Goal: Book appointment/travel/reservation

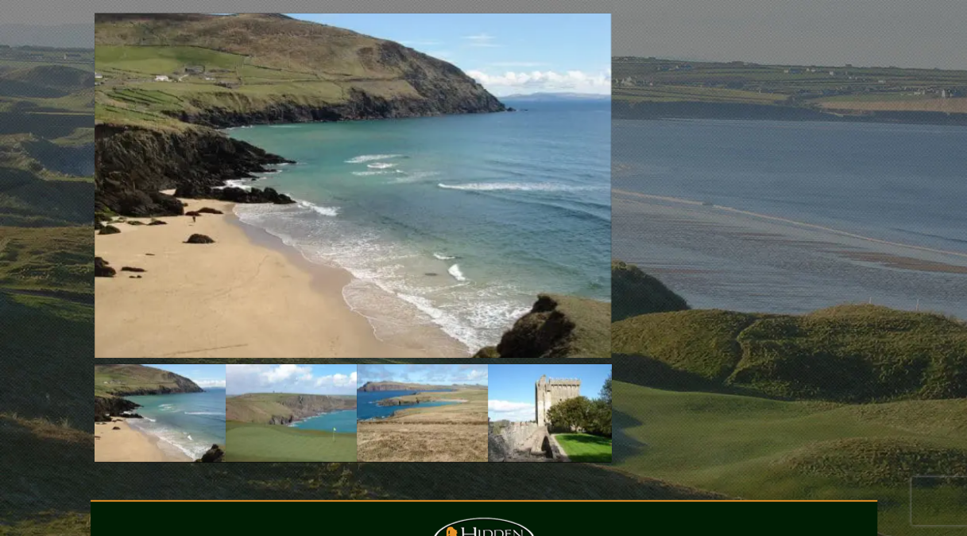
scroll to position [1880, 0]
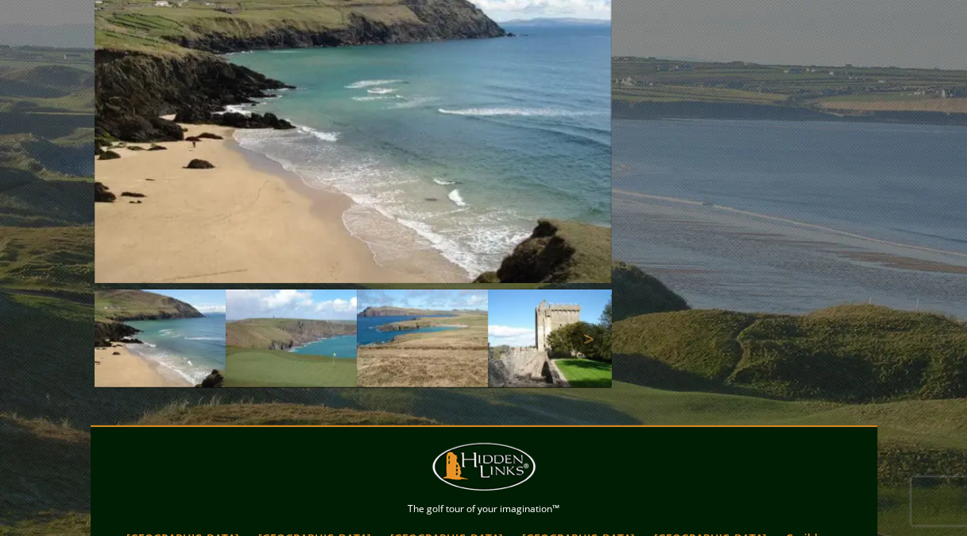
click at [331, 289] on img at bounding box center [291, 338] width 131 height 98
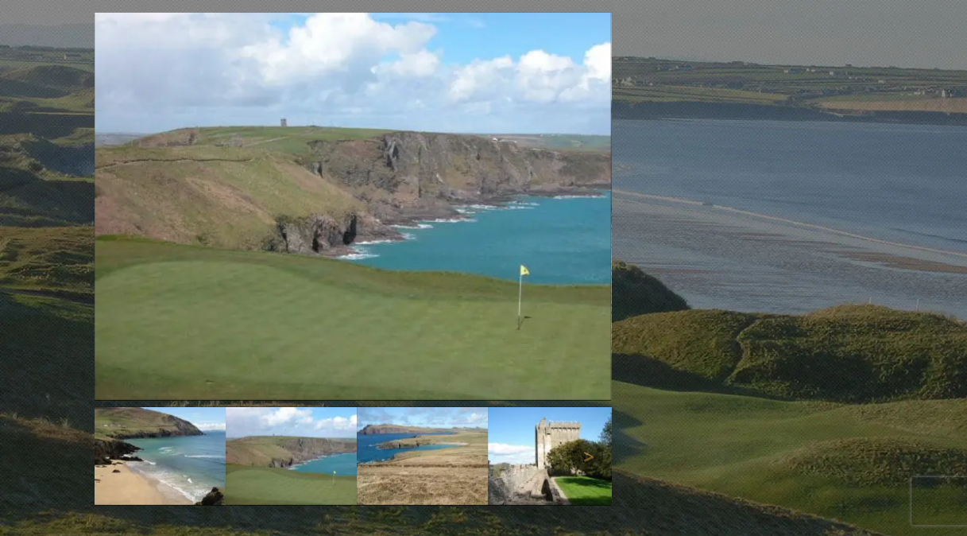
scroll to position [1784, 0]
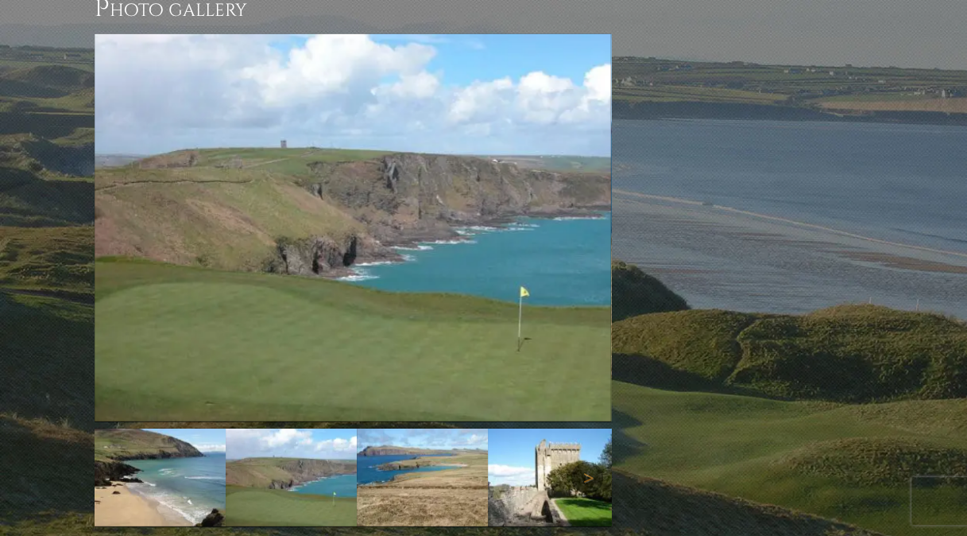
click at [415, 428] on img at bounding box center [422, 477] width 131 height 98
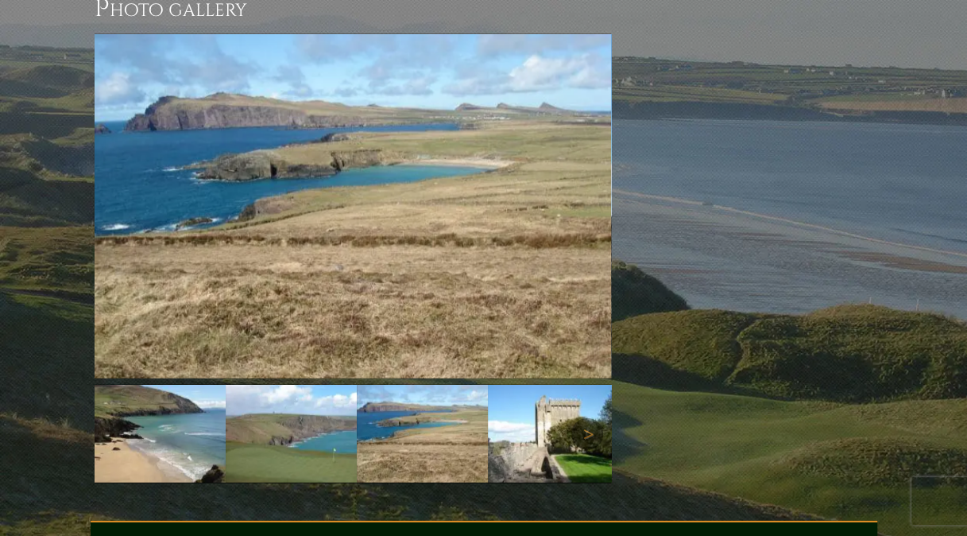
click at [567, 385] on img at bounding box center [553, 434] width 131 height 98
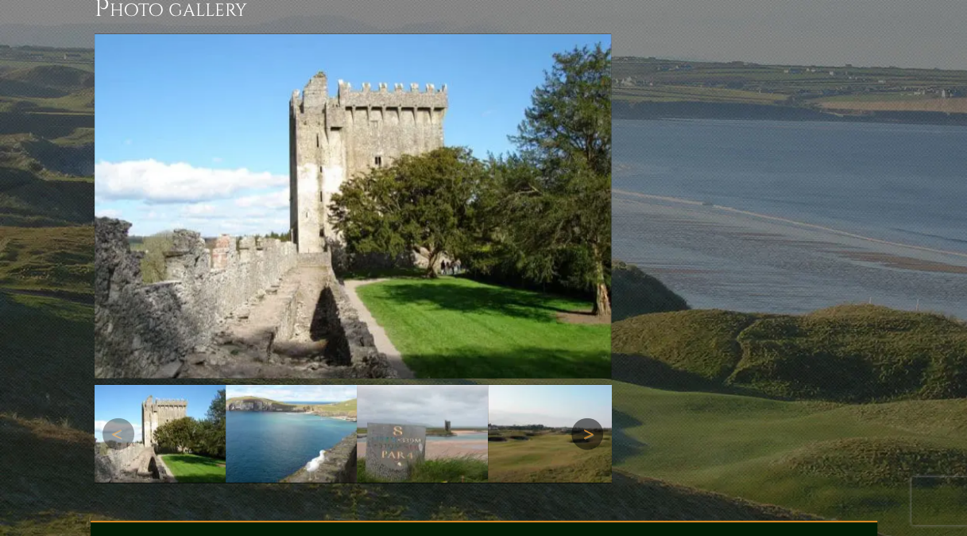
click at [587, 418] on link "Next" at bounding box center [587, 434] width 32 height 32
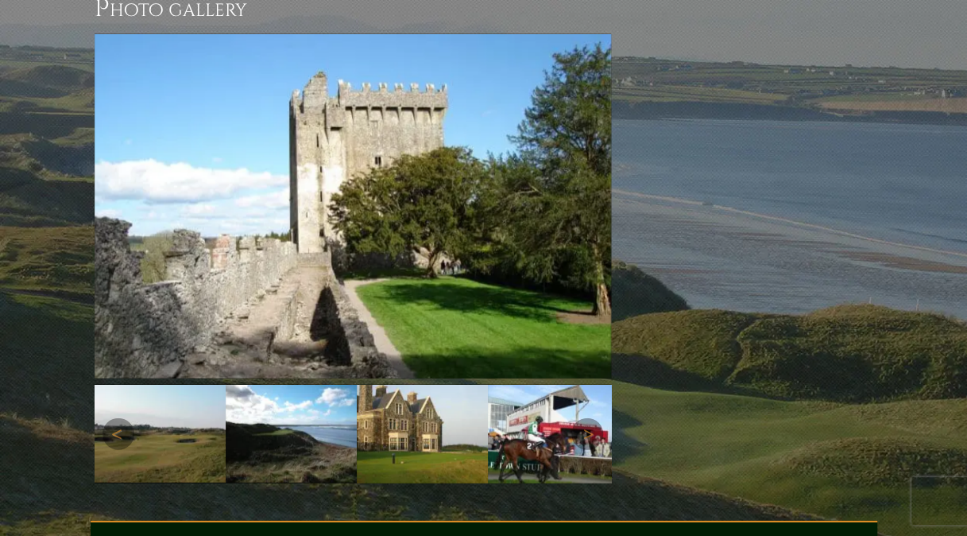
click at [474, 385] on img at bounding box center [422, 434] width 131 height 99
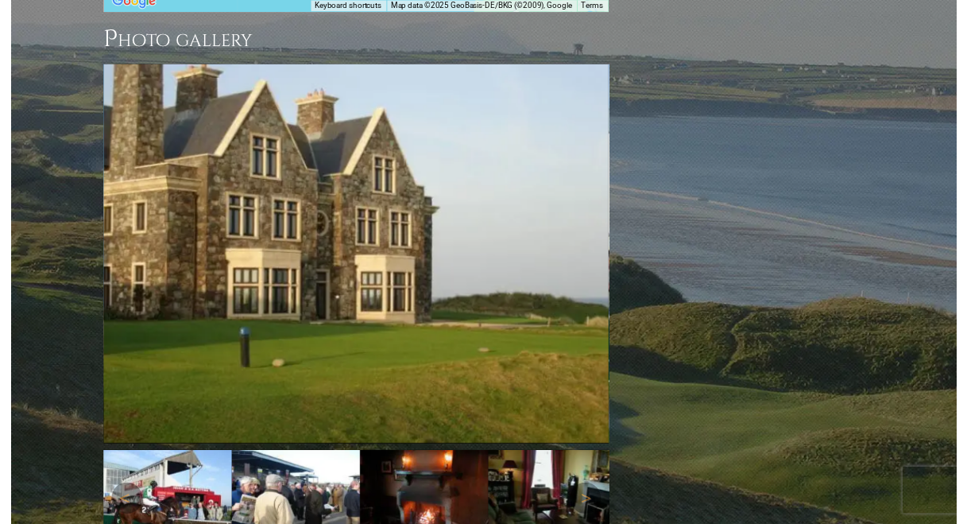
scroll to position [1721, 0]
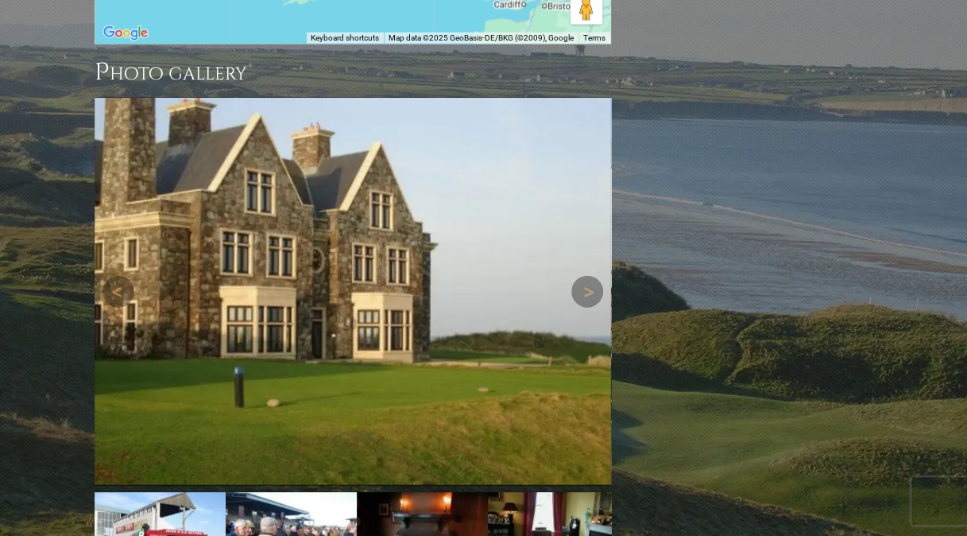
click at [377, 273] on img at bounding box center [353, 292] width 517 height 388
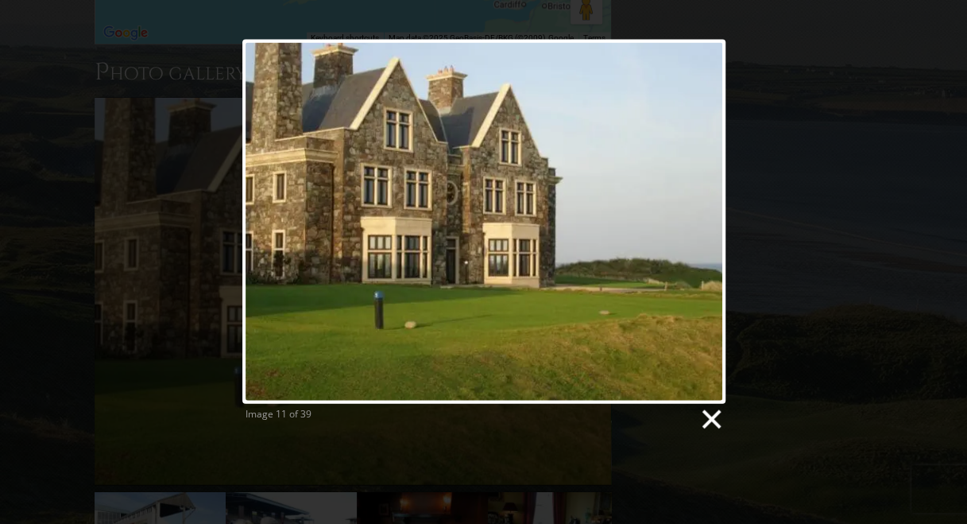
click at [715, 421] on link at bounding box center [711, 420] width 24 height 24
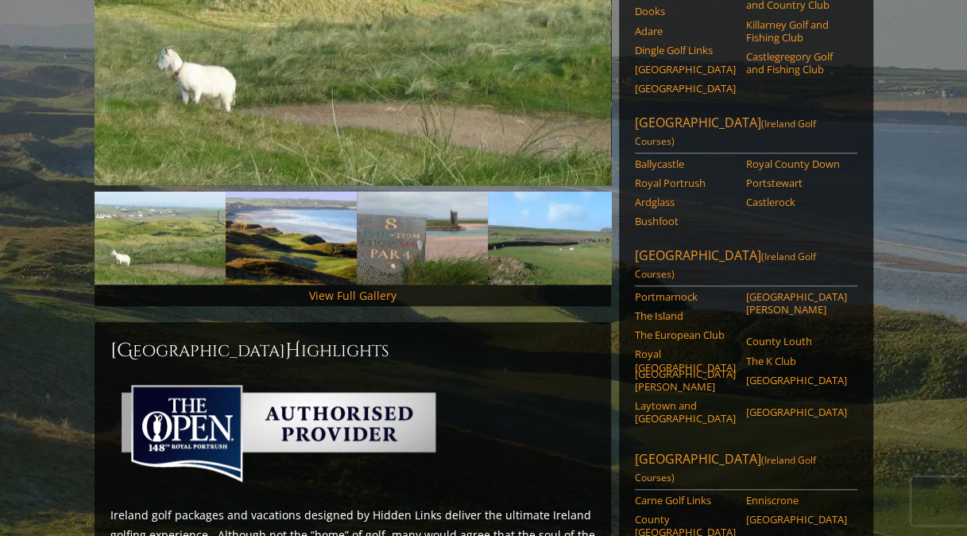
scroll to position [445, 0]
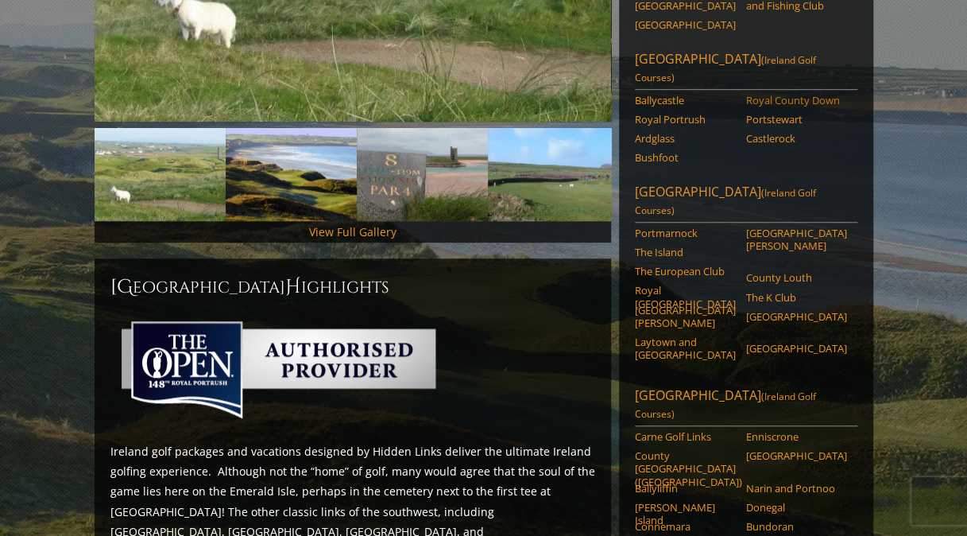
click at [767, 94] on link "Royal County Down" at bounding box center [796, 100] width 101 height 13
